Goal: Book appointment/travel/reservation

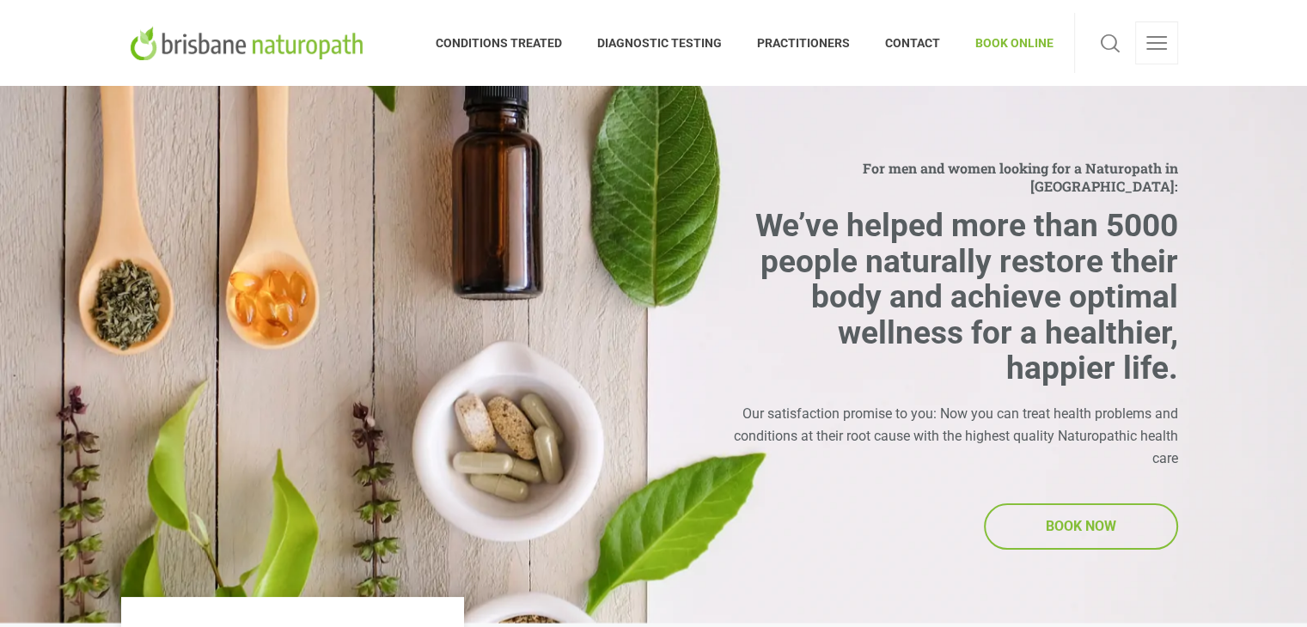
click at [1093, 516] on span "BOOK NOW" at bounding box center [1080, 526] width 70 height 22
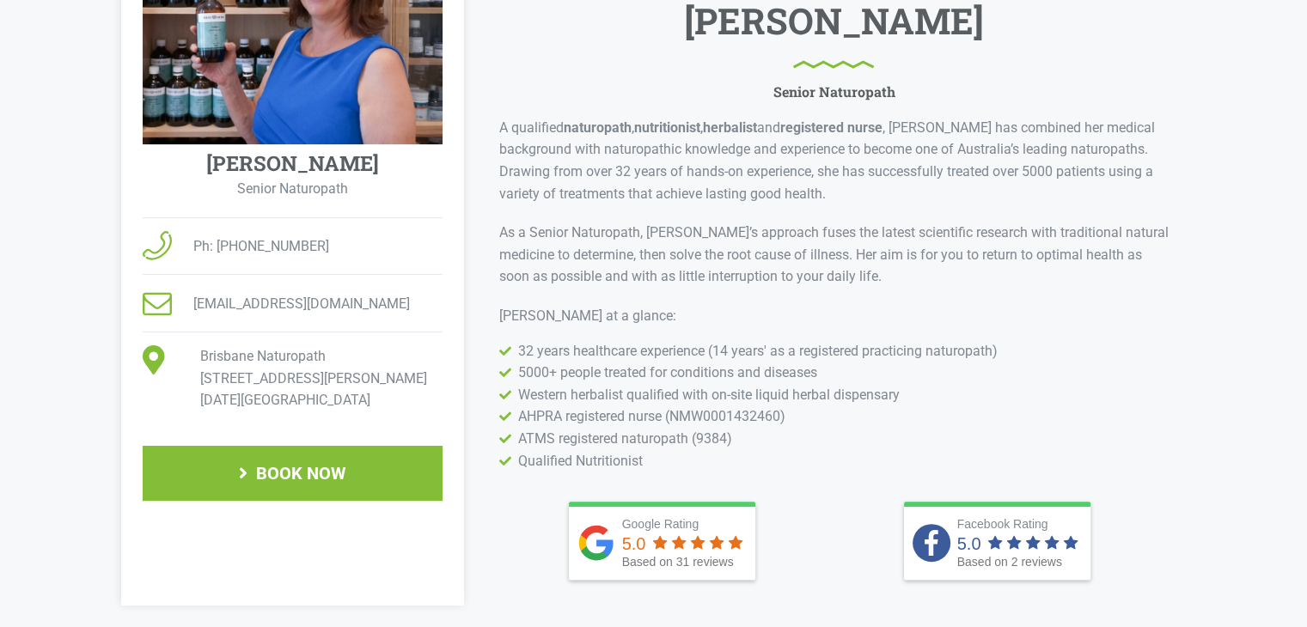
scroll to position [440, 0]
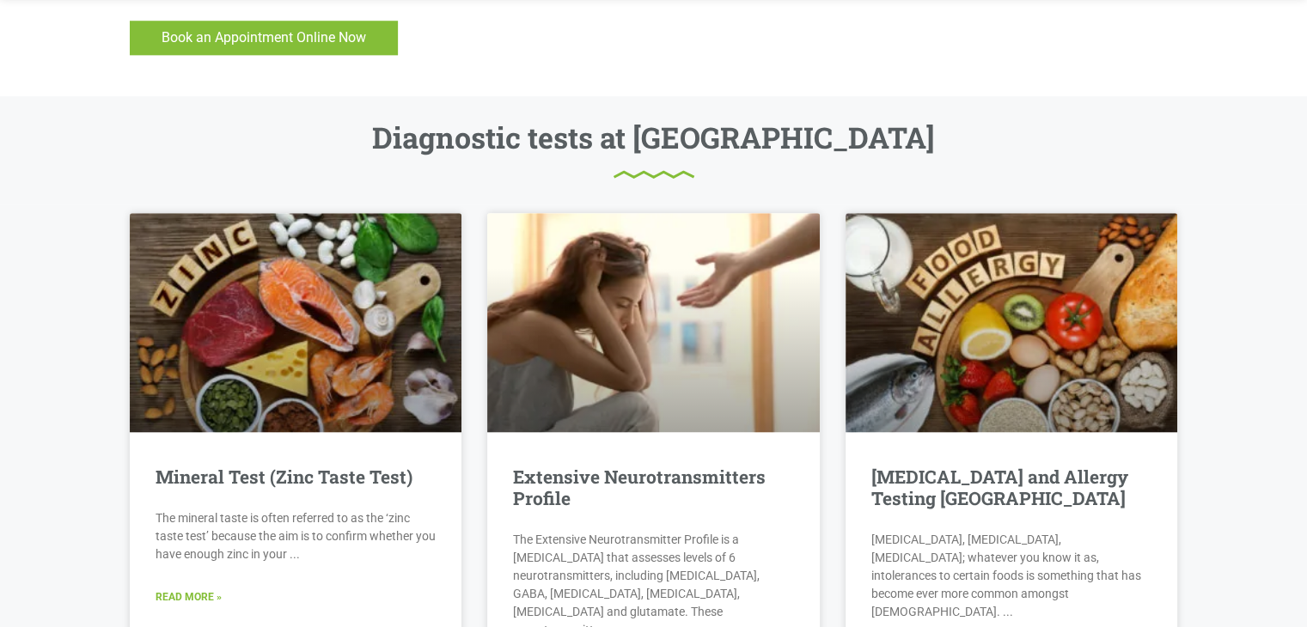
scroll to position [1246, 0]
